Goal: Check status

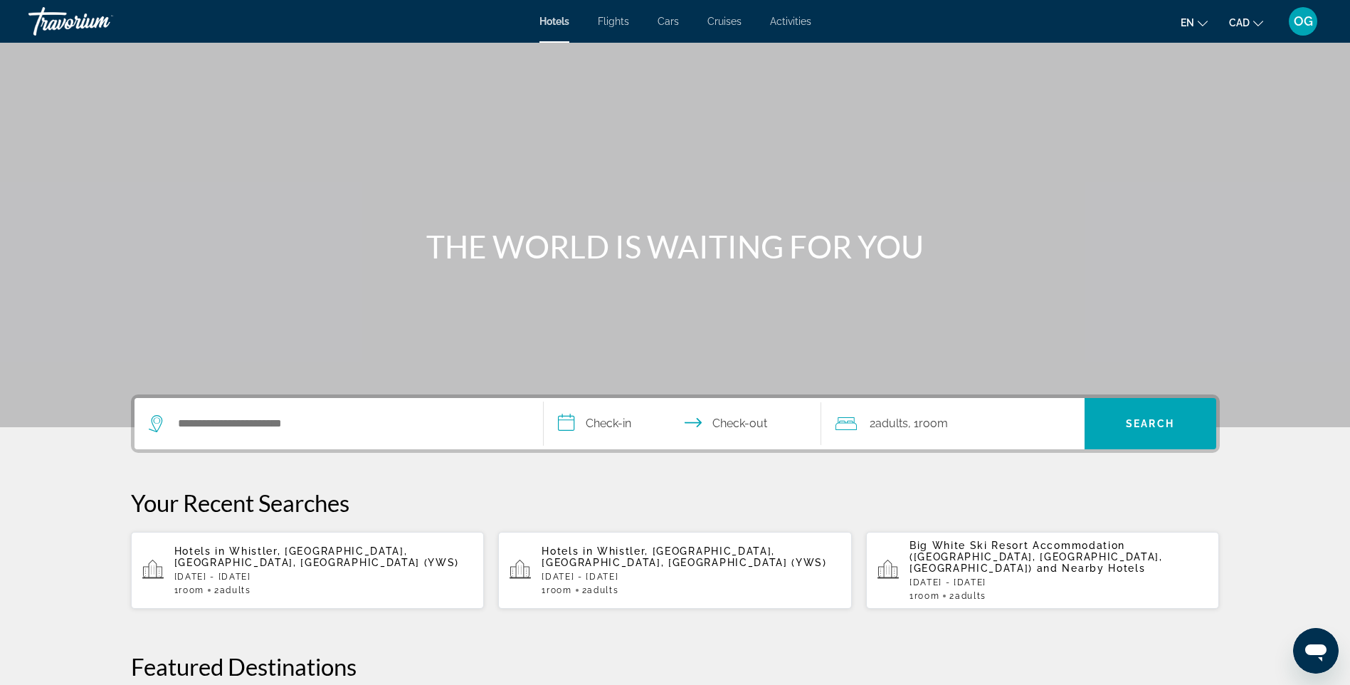
click at [1310, 19] on span "OG" at bounding box center [1303, 21] width 19 height 14
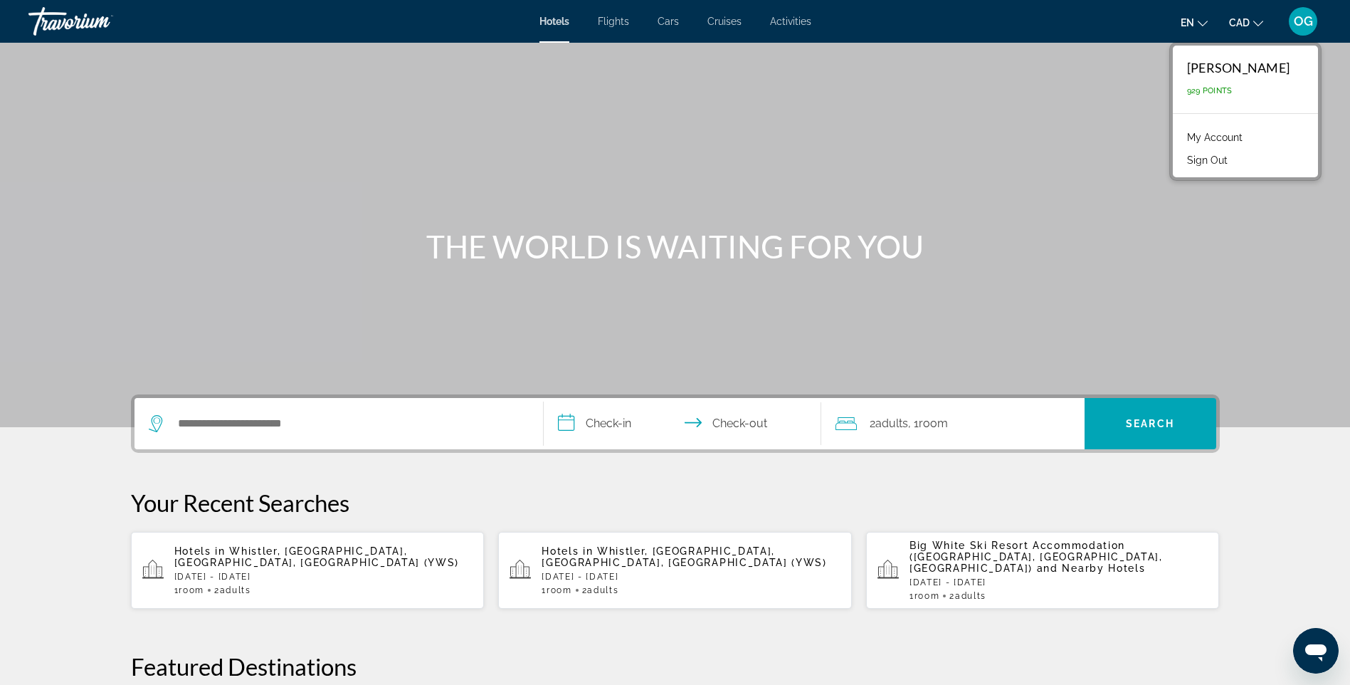
click at [1226, 134] on link "My Account" at bounding box center [1215, 137] width 70 height 19
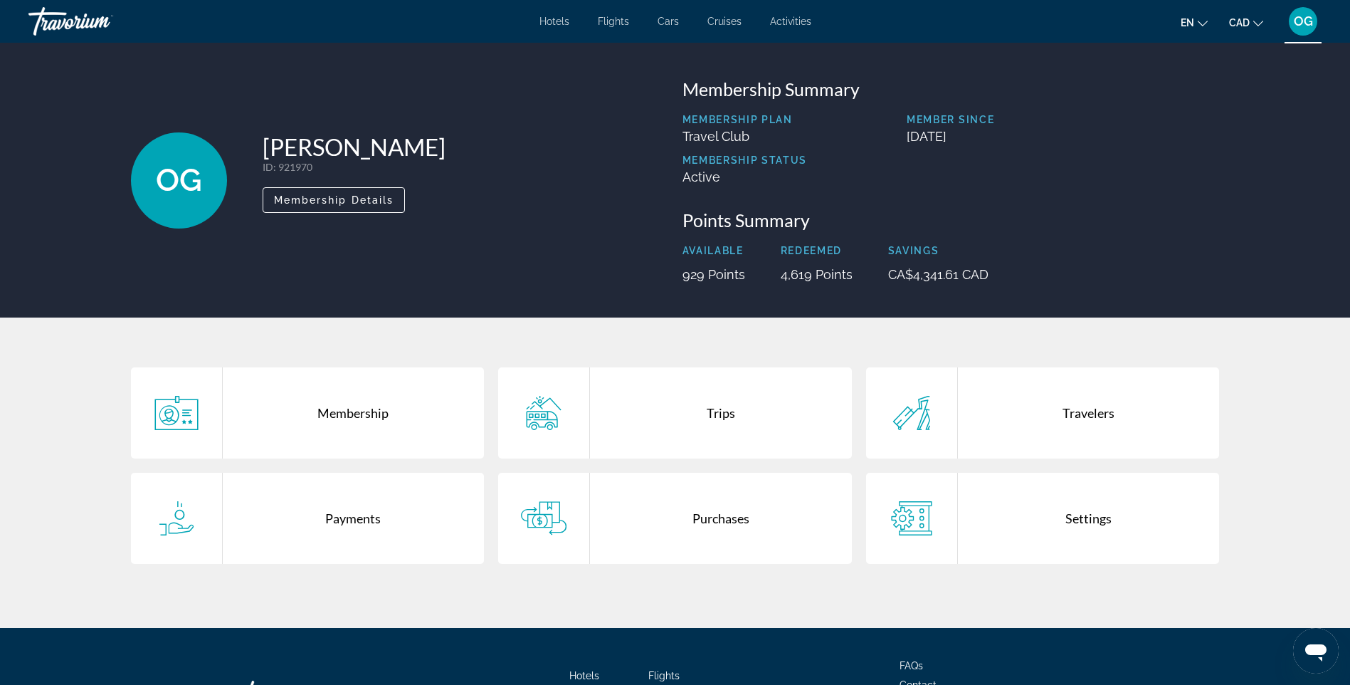
click at [751, 516] on div "Purchases" at bounding box center [721, 518] width 262 height 91
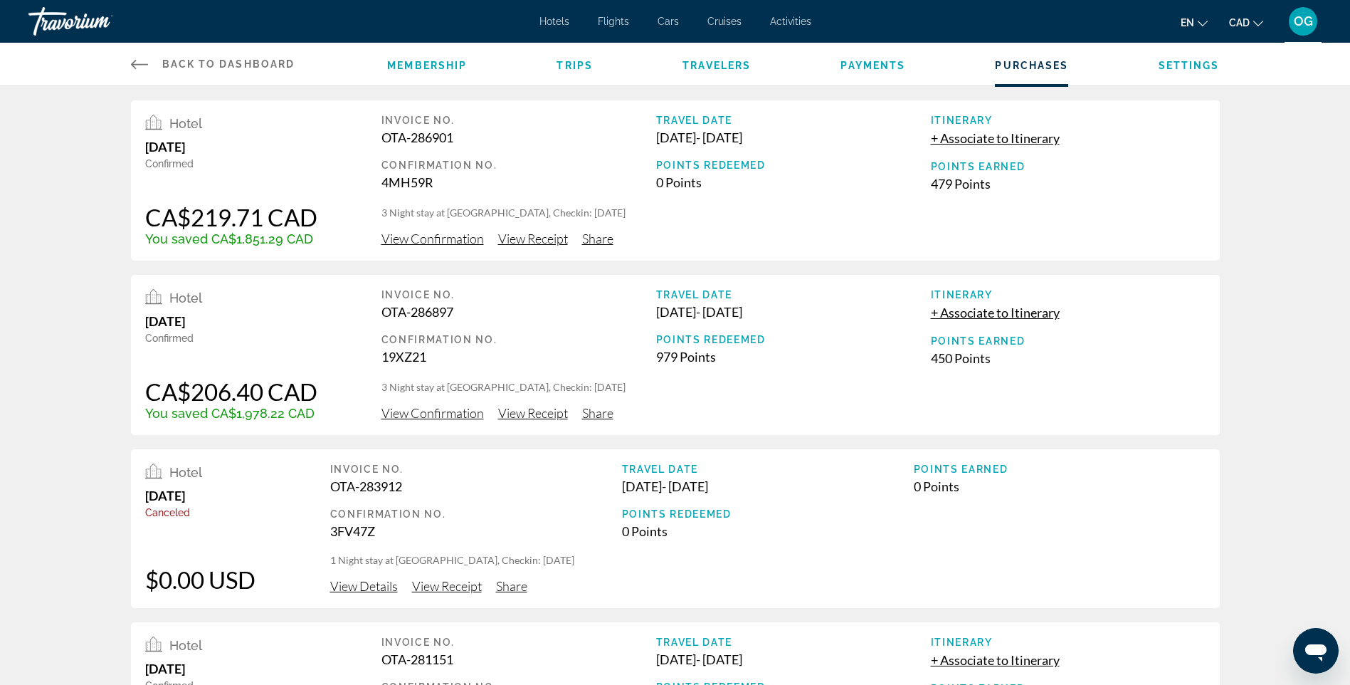
click at [530, 234] on span "View Receipt" at bounding box center [533, 239] width 70 height 16
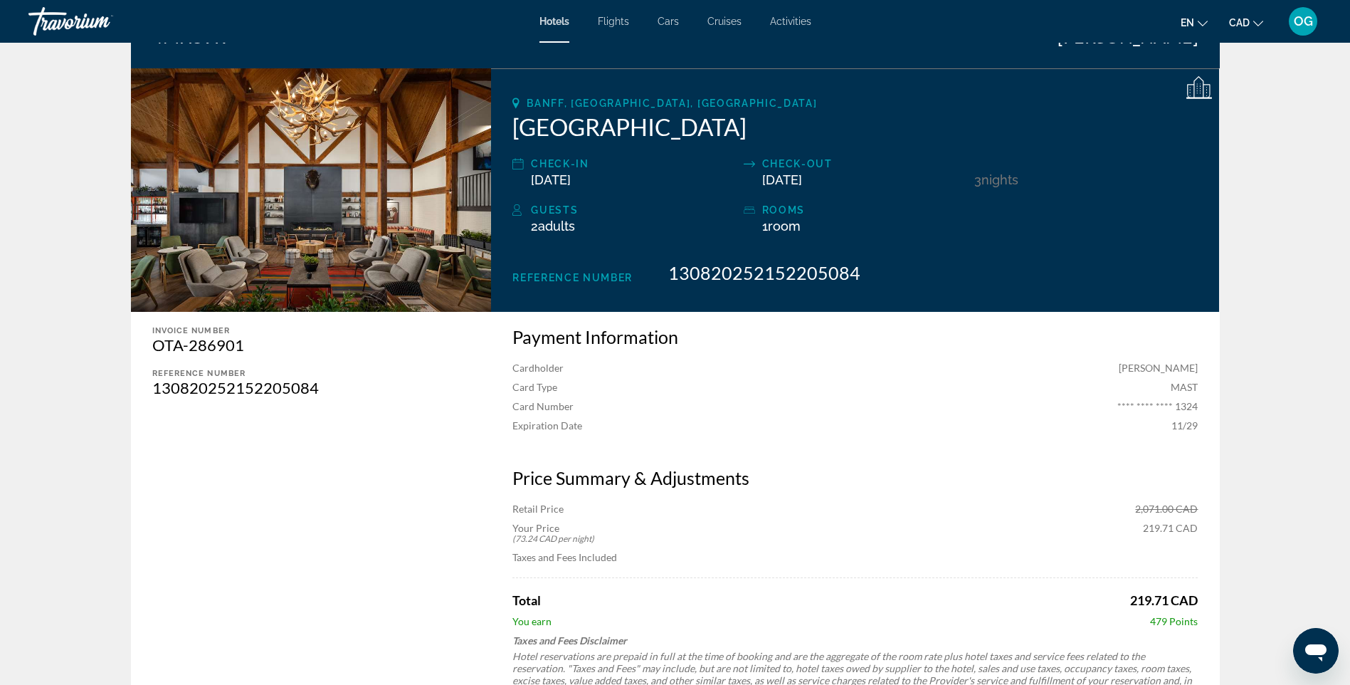
scroll to position [285, 0]
